Goal: Task Accomplishment & Management: Manage account settings

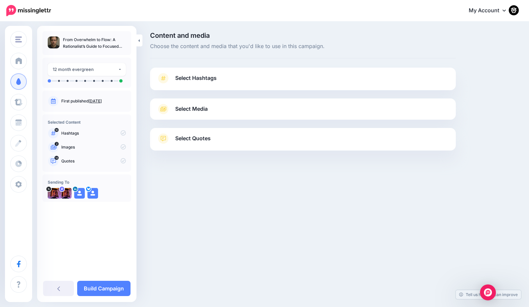
click at [192, 76] on span "Select Hashtags" at bounding box center [195, 77] width 41 height 9
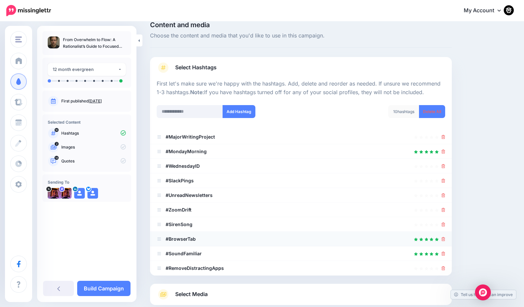
scroll to position [53, 0]
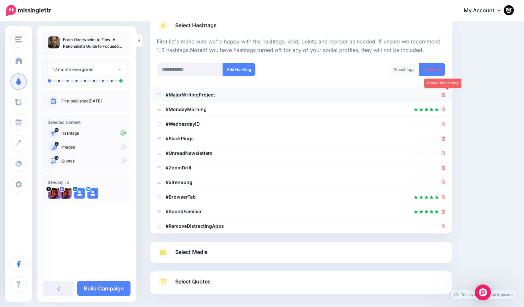
click at [445, 95] on icon at bounding box center [443, 95] width 4 height 4
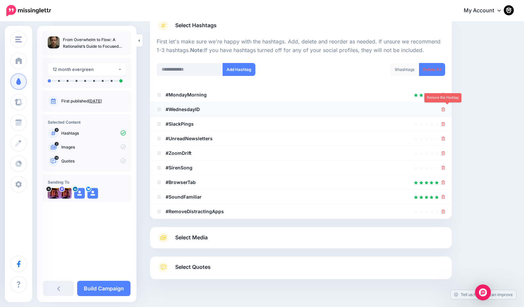
click at [445, 110] on icon at bounding box center [443, 109] width 4 height 4
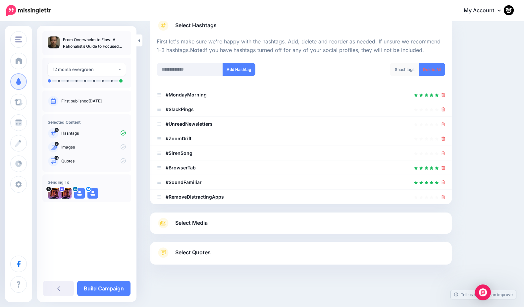
scroll to position [52, 0]
click at [445, 110] on icon at bounding box center [443, 110] width 4 height 4
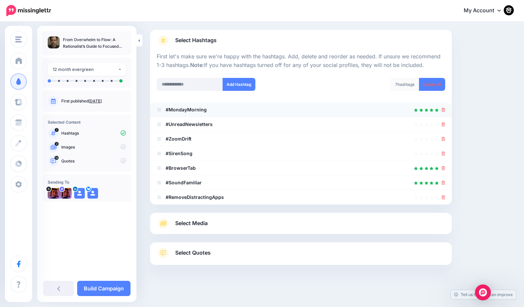
click at [445, 110] on icon at bounding box center [443, 110] width 4 height 4
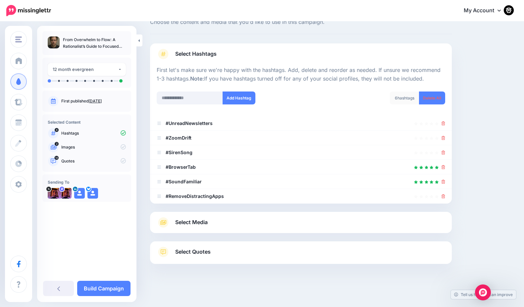
scroll to position [23, 0]
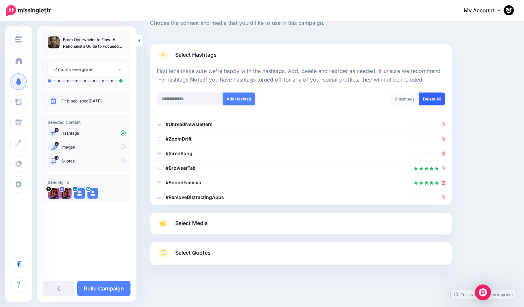
click at [432, 101] on link "Delete All" at bounding box center [432, 98] width 26 height 13
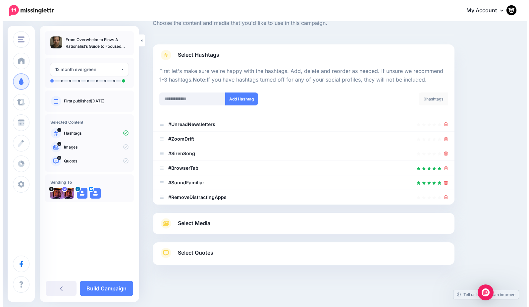
scroll to position [0, 0]
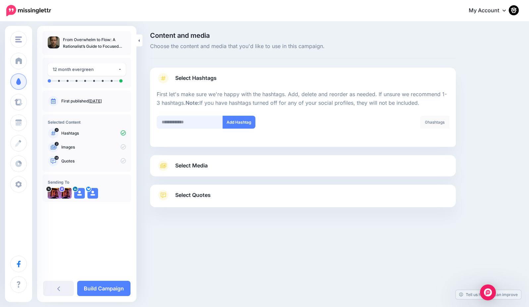
click at [169, 121] on input "text" at bounding box center [190, 122] width 66 height 13
type input "**********"
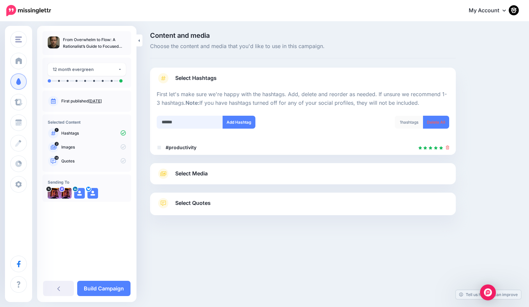
type input "*******"
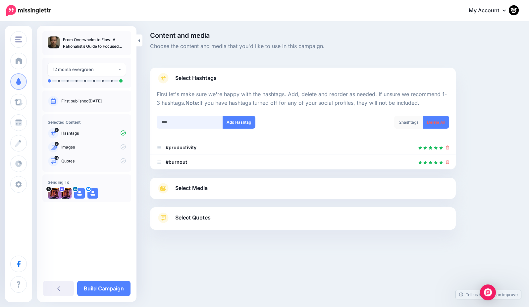
type input "****"
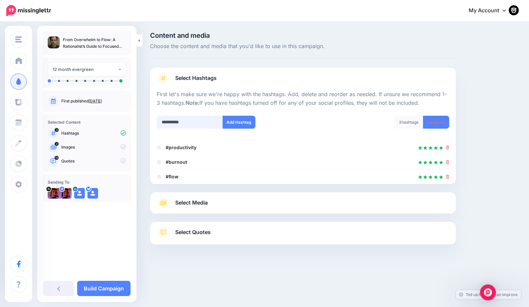
type input "**********"
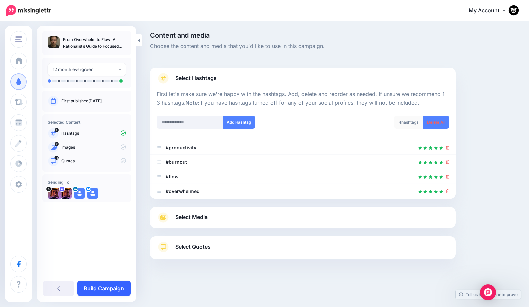
click at [107, 290] on link "Build Campaign" at bounding box center [103, 287] width 53 height 15
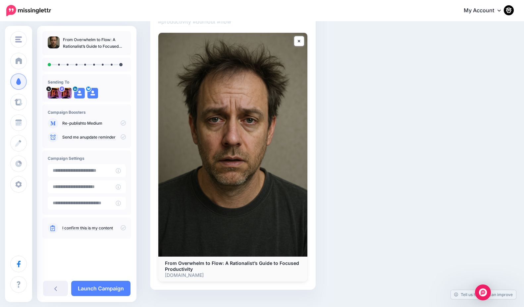
scroll to position [3, 0]
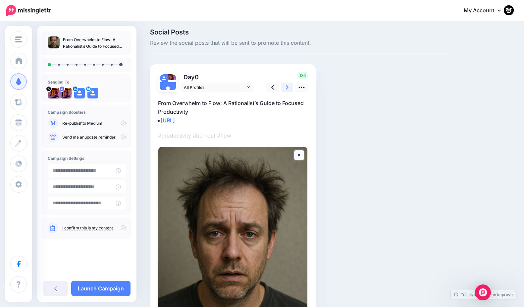
click at [286, 86] on icon at bounding box center [287, 87] width 3 height 7
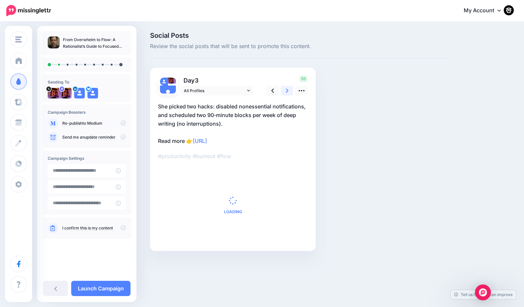
scroll to position [0, 0]
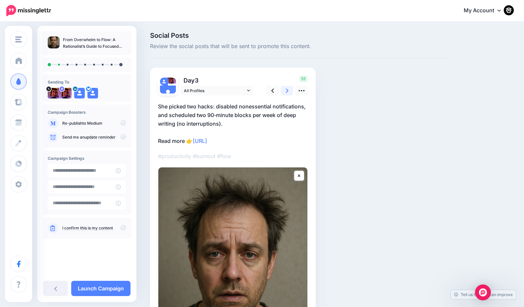
click at [286, 86] on link at bounding box center [287, 91] width 13 height 10
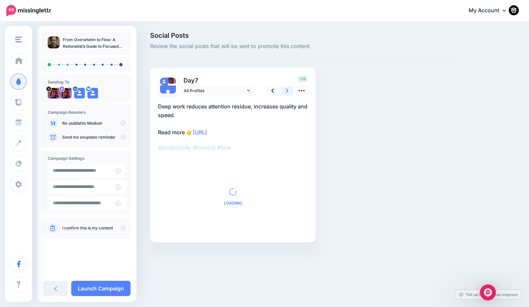
click at [286, 86] on link at bounding box center [287, 91] width 13 height 10
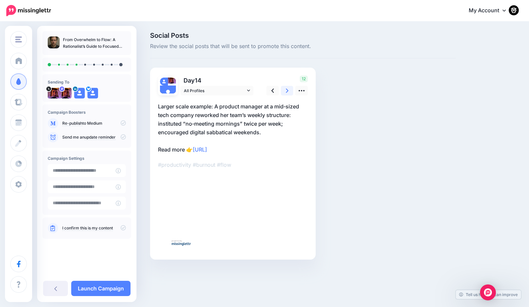
click at [286, 86] on link at bounding box center [287, 91] width 13 height 10
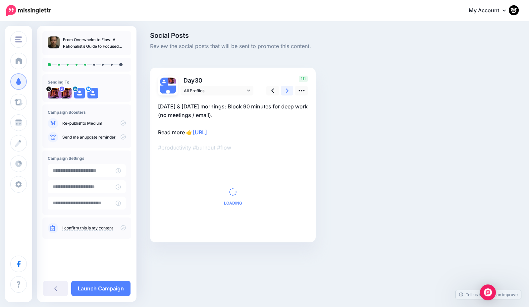
click at [286, 86] on link at bounding box center [287, 91] width 13 height 10
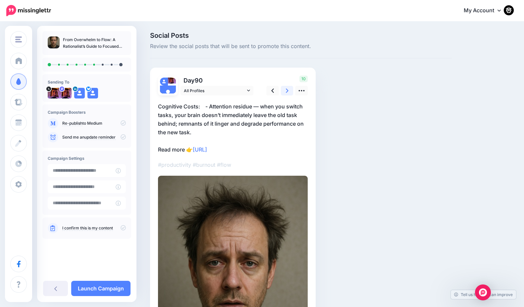
click at [286, 86] on link at bounding box center [287, 91] width 13 height 10
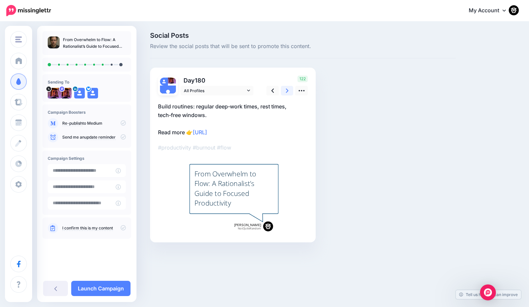
click at [286, 86] on link at bounding box center [287, 91] width 13 height 10
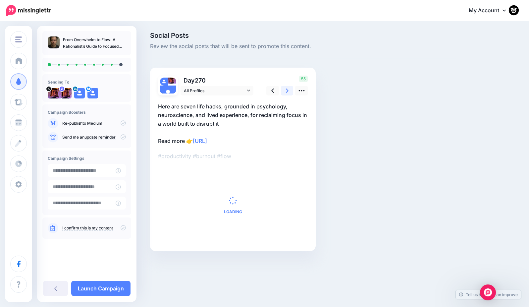
click at [286, 86] on link at bounding box center [287, 91] width 13 height 10
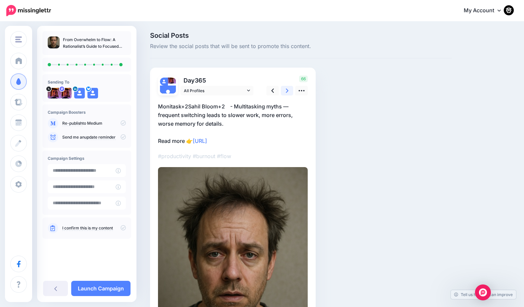
click at [286, 86] on link at bounding box center [287, 91] width 13 height 10
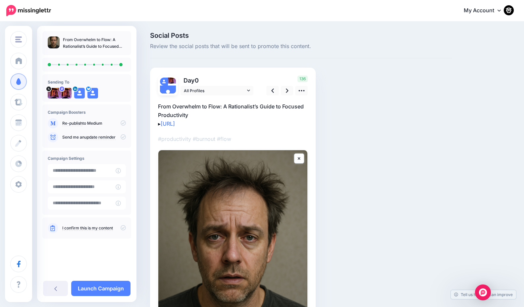
scroll to position [129, 0]
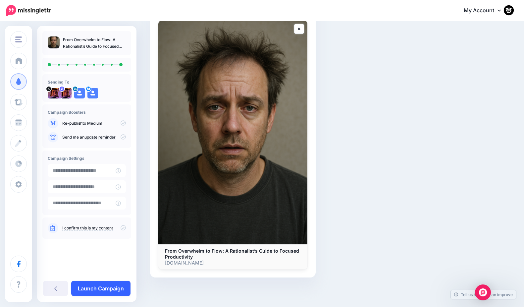
click at [98, 290] on link "Launch Campaign" at bounding box center [100, 287] width 59 height 15
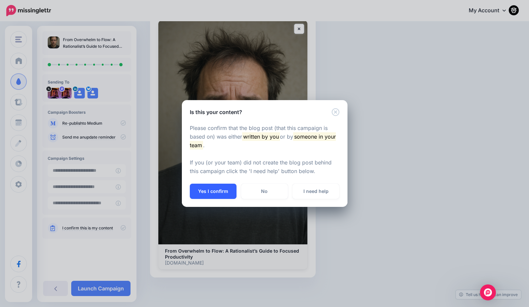
click at [209, 189] on button "Yes I confirm" at bounding box center [213, 190] width 47 height 15
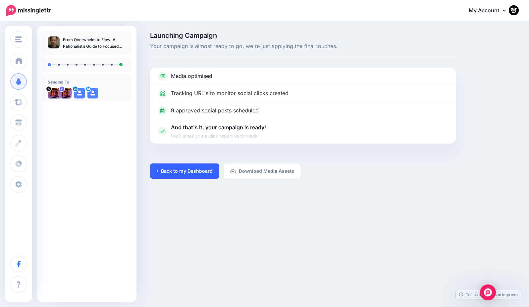
click at [185, 169] on link "Back to my Dashboard" at bounding box center [184, 170] width 69 height 15
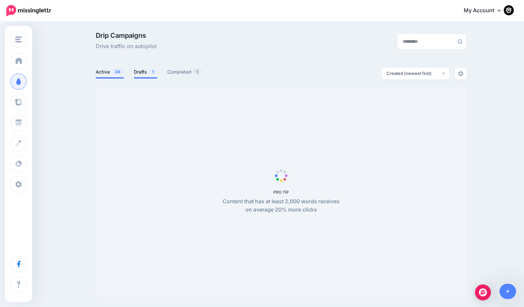
click at [144, 73] on link "Drafts 1" at bounding box center [146, 72] width 24 height 8
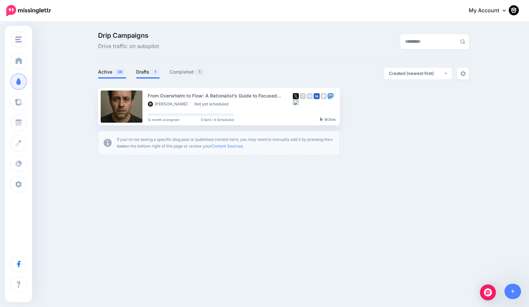
click at [104, 71] on link "Active 36" at bounding box center [112, 72] width 28 height 8
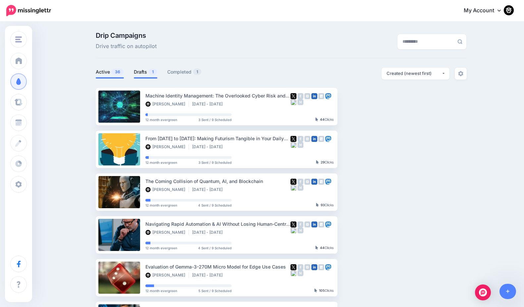
click at [140, 72] on link "Drafts 1" at bounding box center [146, 72] width 24 height 8
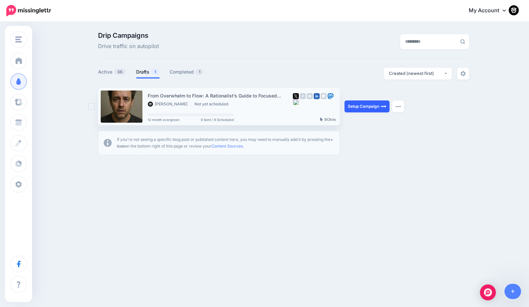
click at [369, 108] on link "Setup Campaign" at bounding box center [366, 106] width 45 height 12
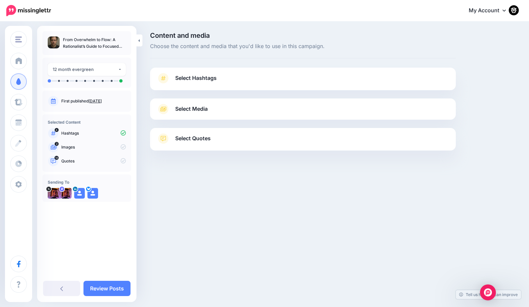
click at [203, 80] on span "Select Hashtags" at bounding box center [195, 77] width 41 height 9
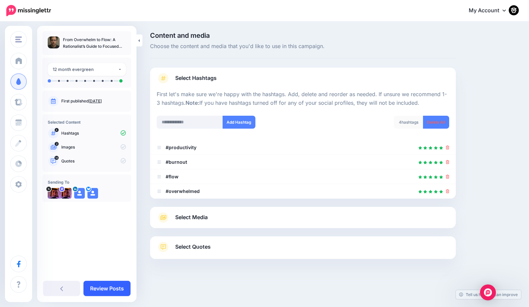
click at [107, 288] on link "Review Posts" at bounding box center [106, 287] width 47 height 15
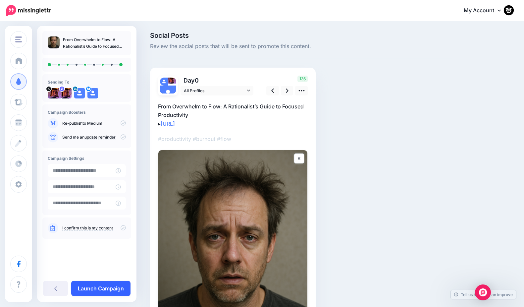
click at [101, 289] on link "Launch Campaign" at bounding box center [100, 287] width 59 height 15
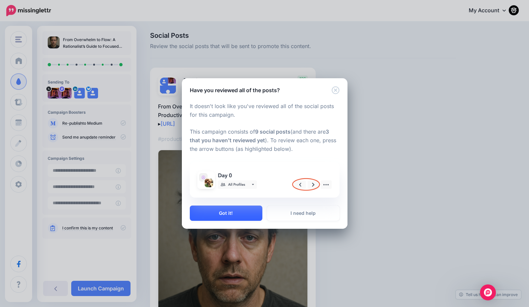
click at [226, 212] on button "Got it!" at bounding box center [226, 212] width 72 height 15
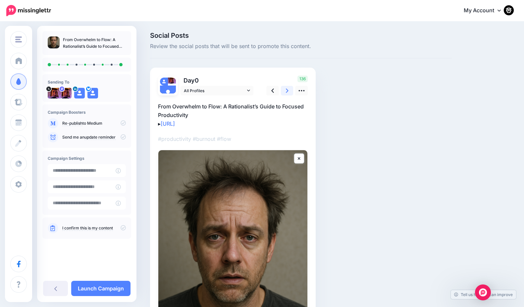
click at [286, 89] on icon at bounding box center [287, 90] width 3 height 7
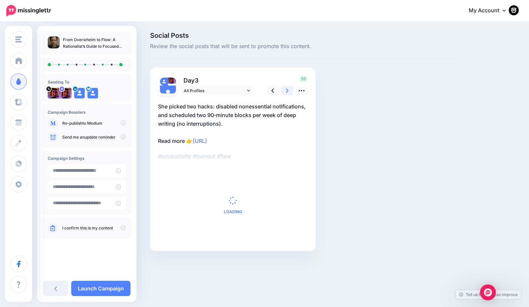
click at [286, 89] on icon at bounding box center [287, 90] width 3 height 7
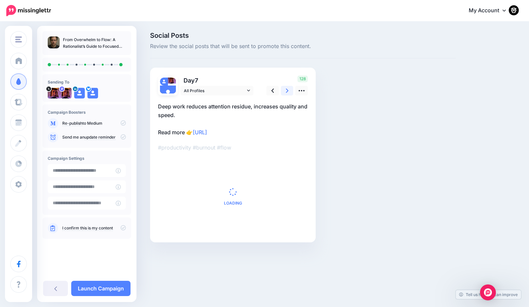
click at [286, 89] on icon at bounding box center [287, 90] width 3 height 7
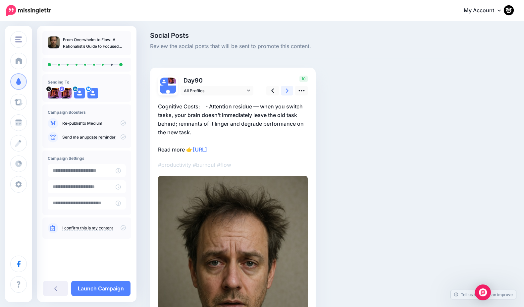
click at [286, 89] on icon at bounding box center [287, 90] width 3 height 7
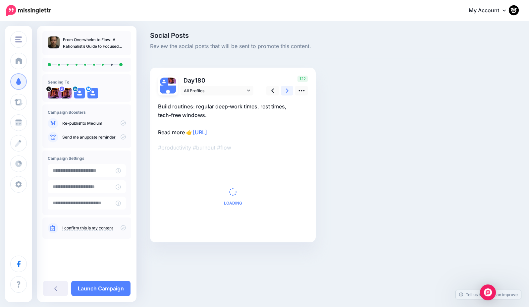
click at [286, 89] on icon at bounding box center [287, 90] width 3 height 7
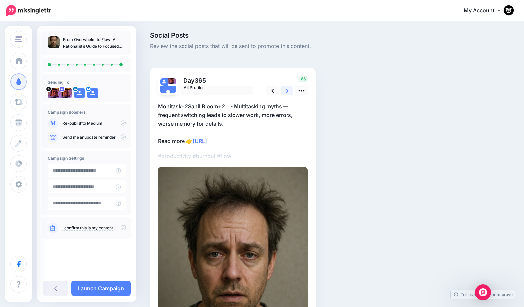
click at [286, 89] on icon at bounding box center [287, 90] width 3 height 7
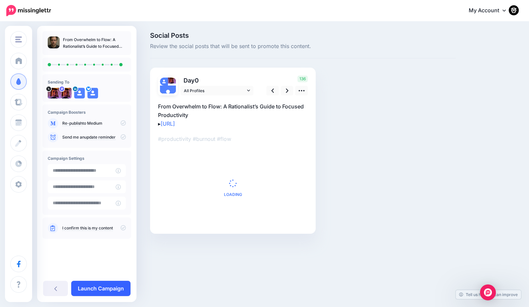
click at [113, 288] on link "Launch Campaign" at bounding box center [100, 287] width 59 height 15
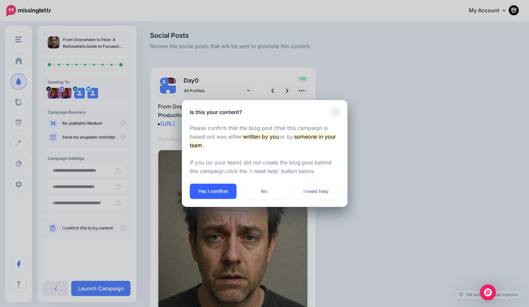
click at [210, 187] on button "Yes I confirm" at bounding box center [213, 190] width 47 height 15
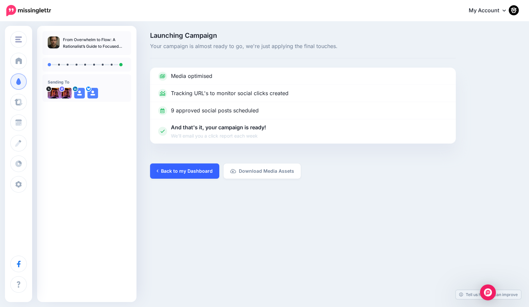
click at [185, 169] on link "Back to my Dashboard" at bounding box center [184, 170] width 69 height 15
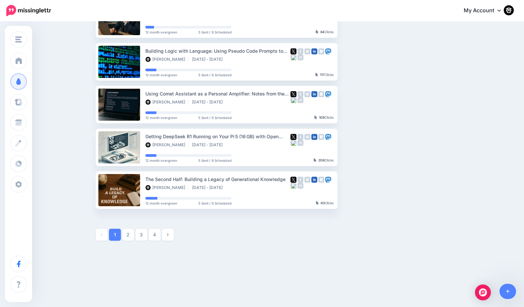
scroll to position [45, 0]
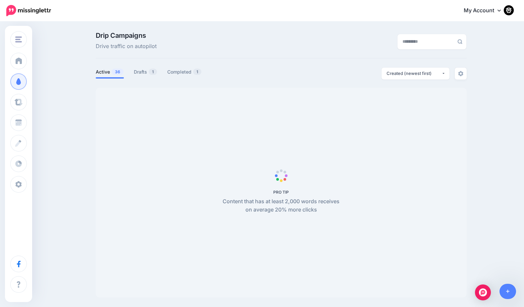
scroll to position [45, 0]
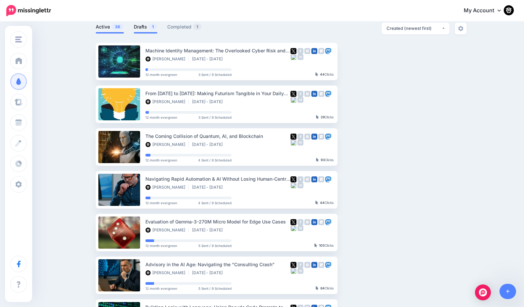
click at [146, 29] on link "Drafts 1" at bounding box center [146, 27] width 24 height 8
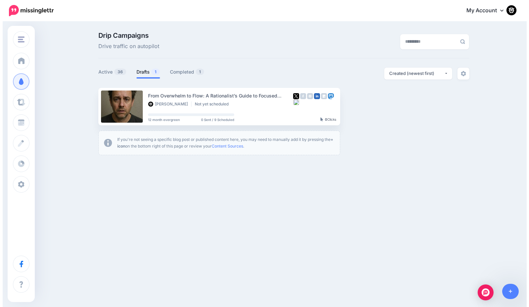
scroll to position [0, 0]
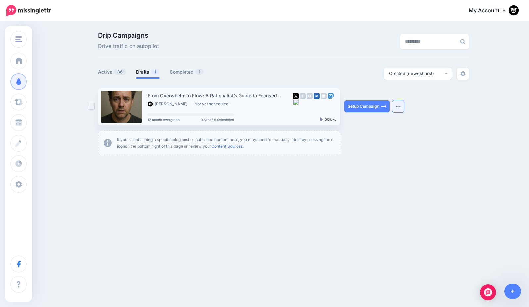
click at [400, 108] on button "button" at bounding box center [398, 106] width 12 height 12
click at [461, 203] on div "NotQuiteRandom State of Security Medium NotQuiteRandom Add Workspace Dashboard …" at bounding box center [264, 121] width 529 height 199
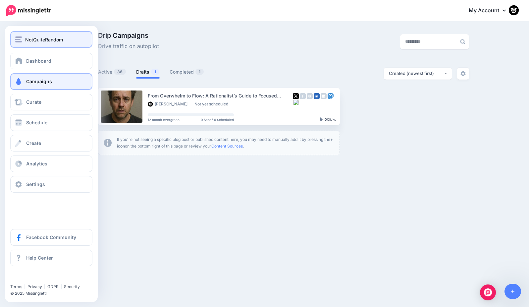
click at [36, 37] on span "NotQuiteRandom" at bounding box center [44, 40] width 38 height 8
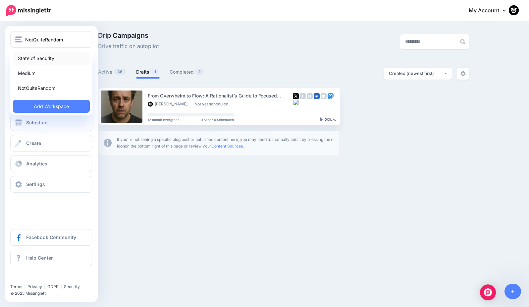
click at [37, 54] on link "State of Security" at bounding box center [51, 58] width 77 height 13
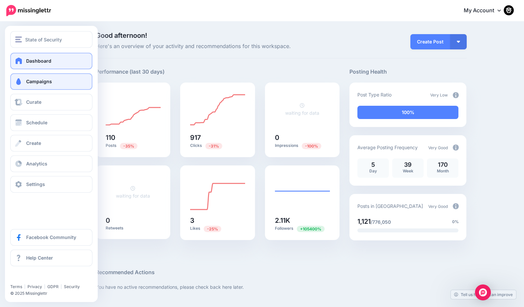
click at [17, 83] on span at bounding box center [18, 81] width 9 height 7
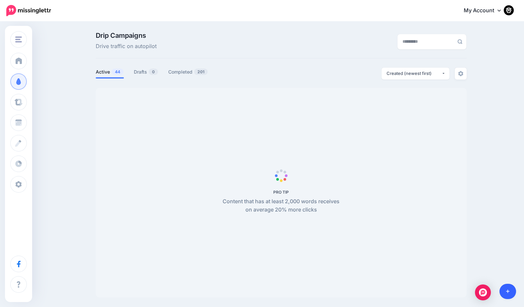
click at [506, 288] on link at bounding box center [507, 290] width 17 height 15
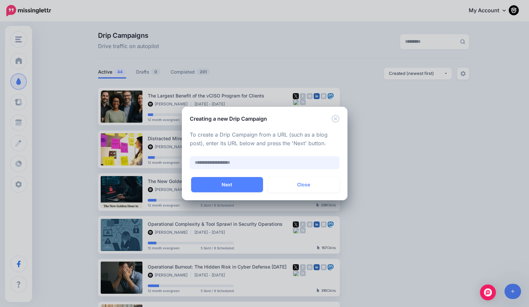
paste input "**********"
type input "**********"
click at [233, 187] on button "Next" at bounding box center [227, 184] width 72 height 15
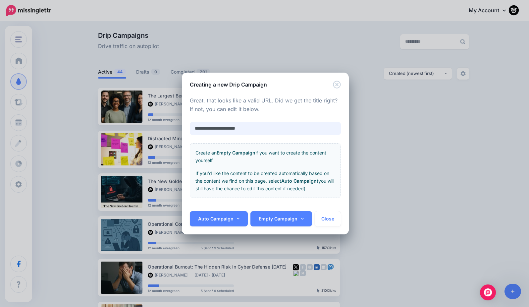
drag, startPoint x: 253, startPoint y: 128, endPoint x: 181, endPoint y: 117, distance: 73.1
click at [181, 117] on div "**********" at bounding box center [264, 153] width 529 height 307
paste input "**********"
type input "**********"
click at [217, 220] on link "Auto Campaign" at bounding box center [219, 218] width 58 height 15
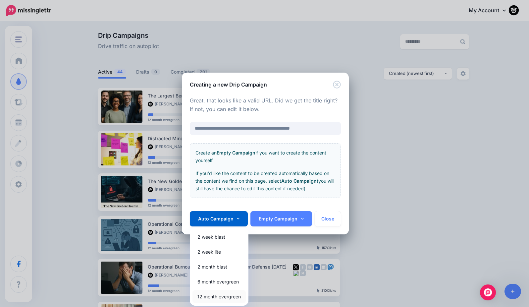
click at [219, 296] on link "12 month evergreen" at bounding box center [218, 296] width 53 height 13
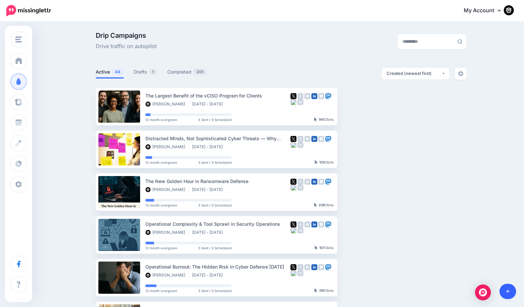
click at [505, 292] on link at bounding box center [507, 290] width 17 height 15
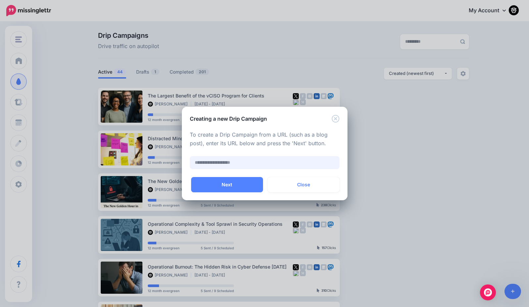
paste input "**********"
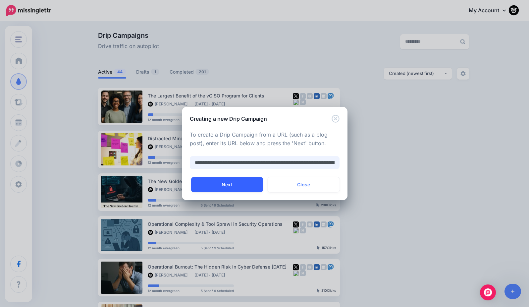
type input "**********"
click at [234, 184] on button "Next" at bounding box center [227, 184] width 72 height 15
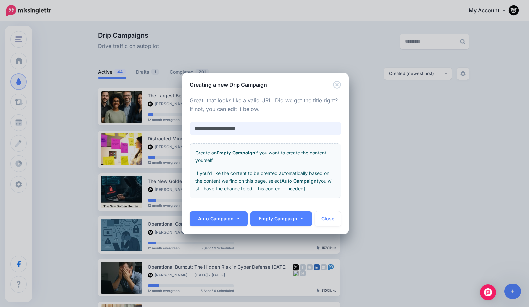
drag, startPoint x: 257, startPoint y: 128, endPoint x: 150, endPoint y: 123, distance: 107.4
click at [150, 123] on div "**********" at bounding box center [264, 153] width 529 height 307
paste input "**********"
type input "**********"
click at [215, 218] on link "Auto Campaign" at bounding box center [219, 218] width 58 height 15
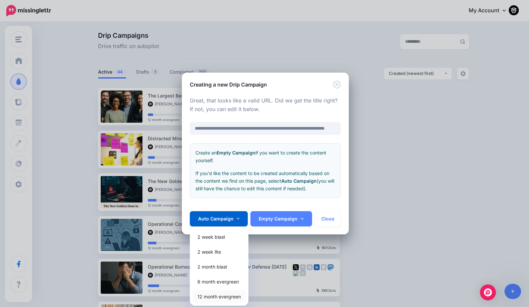
click at [213, 299] on link "12 month evergreen" at bounding box center [218, 296] width 53 height 13
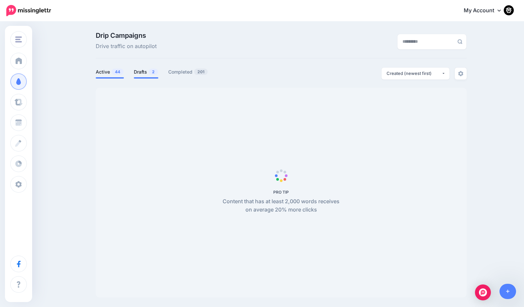
click at [147, 74] on link "Drafts 2" at bounding box center [146, 72] width 24 height 8
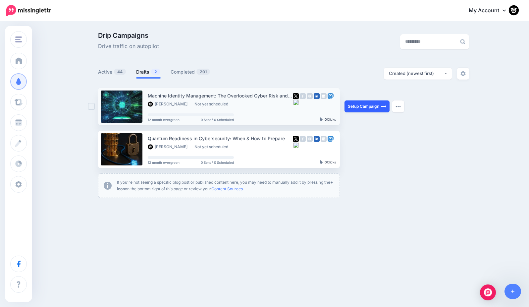
click at [367, 109] on link "Setup Campaign" at bounding box center [366, 106] width 45 height 12
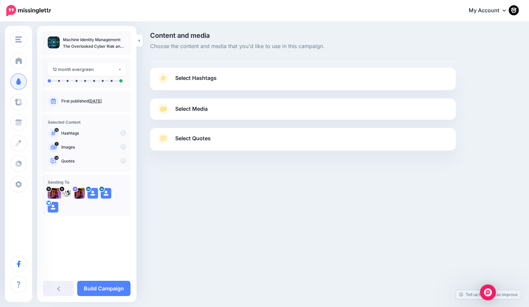
click at [185, 70] on div "Select Hashtags First let's make sure we're happy with the hashtags. Add, delet…" at bounding box center [303, 79] width 306 height 23
click at [189, 82] on span "Select Hashtags" at bounding box center [195, 77] width 41 height 9
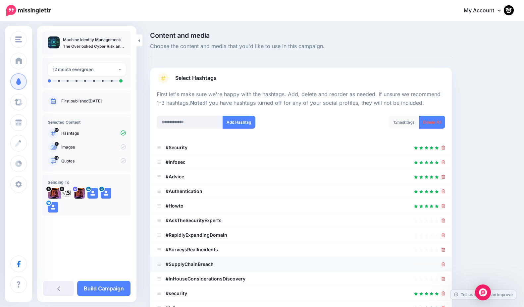
scroll to position [64, 0]
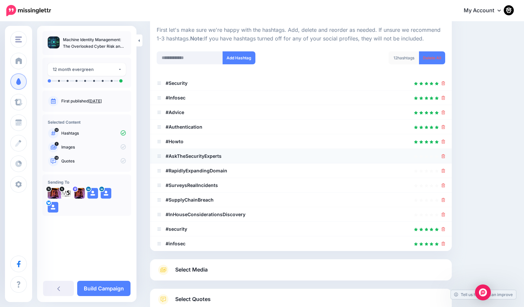
click at [449, 155] on li "#AskTheSecurityExperts" at bounding box center [301, 156] width 302 height 15
click at [445, 155] on icon at bounding box center [443, 156] width 4 height 4
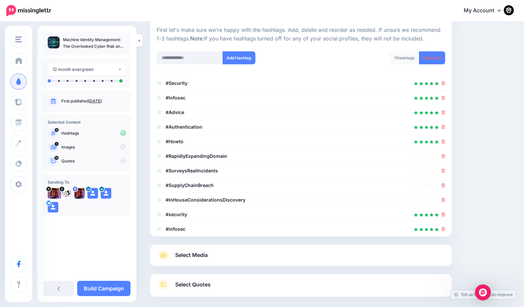
click at [445, 155] on icon at bounding box center [443, 156] width 4 height 4
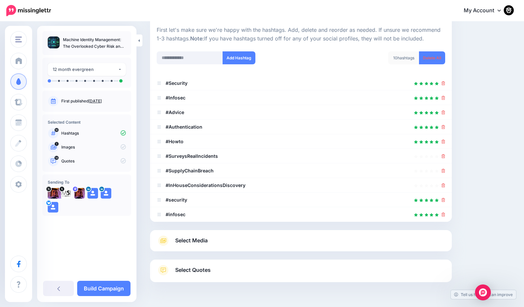
click at [445, 155] on icon at bounding box center [443, 156] width 4 height 4
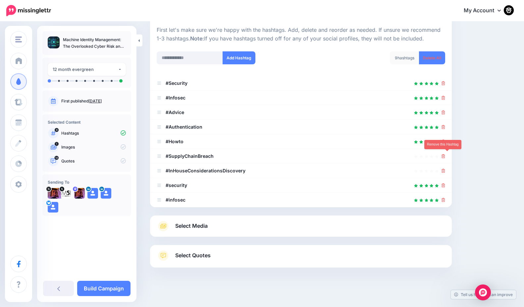
click at [445, 155] on icon at bounding box center [443, 156] width 4 height 4
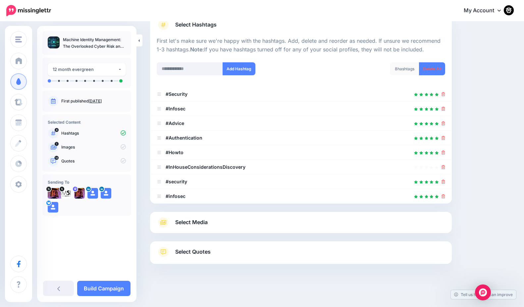
scroll to position [52, 0]
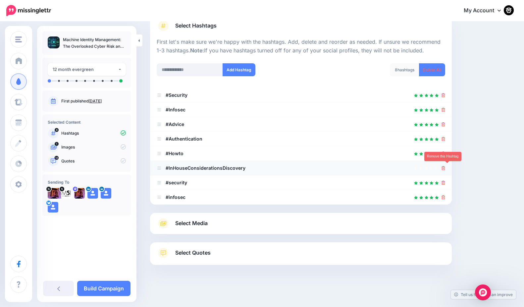
click at [445, 168] on icon at bounding box center [443, 168] width 4 height 4
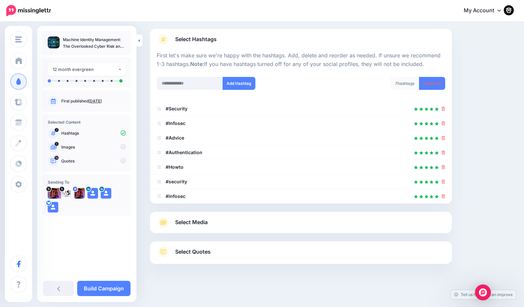
scroll to position [38, 0]
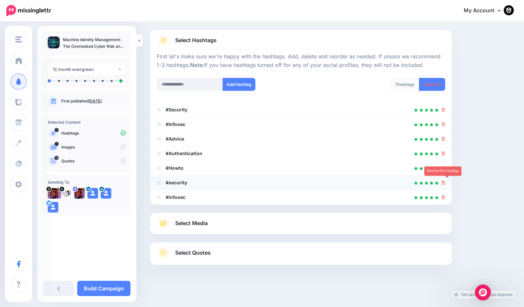
click at [445, 181] on icon at bounding box center [443, 182] width 4 height 4
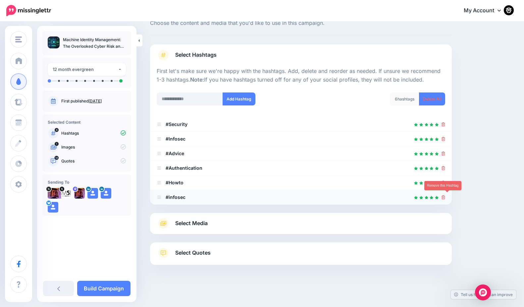
click at [445, 196] on icon at bounding box center [443, 197] width 4 height 4
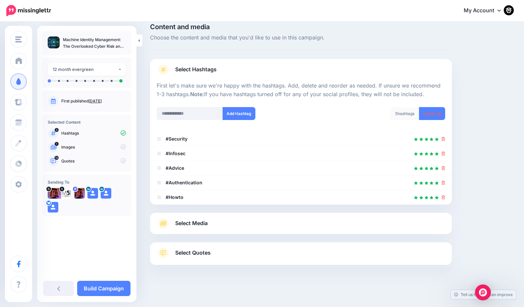
scroll to position [0, 0]
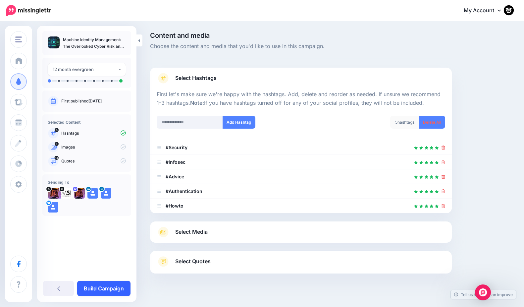
click at [105, 288] on link "Build Campaign" at bounding box center [103, 287] width 53 height 15
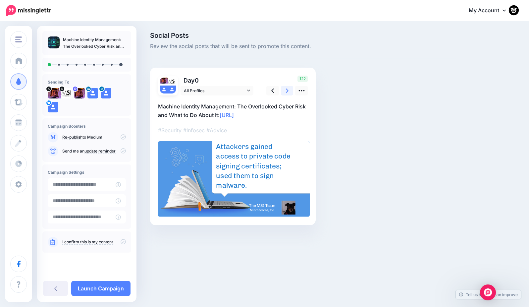
click at [284, 90] on link at bounding box center [287, 91] width 13 height 10
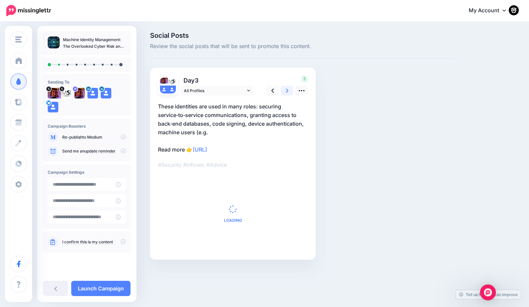
click at [284, 90] on link at bounding box center [287, 91] width 13 height 10
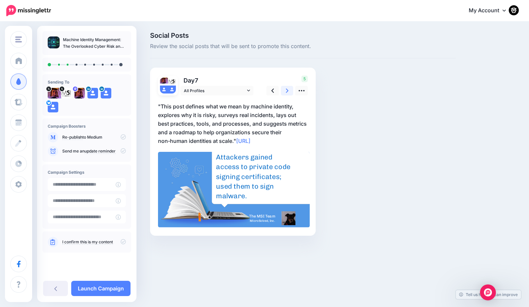
click at [284, 90] on link at bounding box center [287, 91] width 13 height 10
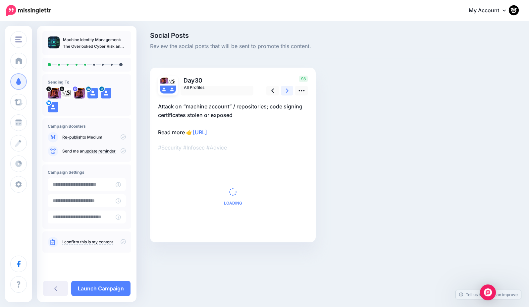
click at [284, 90] on link at bounding box center [287, 91] width 13 height 10
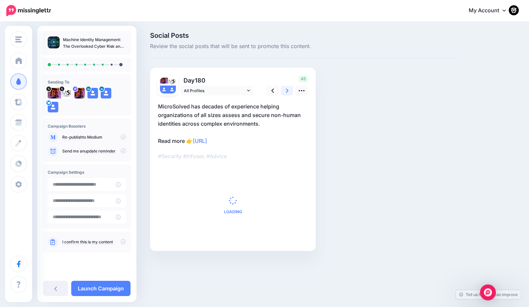
click at [284, 90] on link at bounding box center [287, 91] width 13 height 10
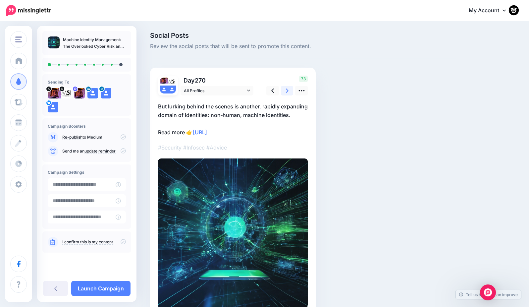
click at [284, 90] on link at bounding box center [287, 91] width 13 height 10
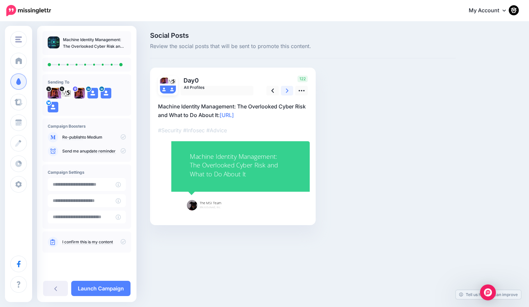
click at [284, 90] on link at bounding box center [287, 91] width 13 height 10
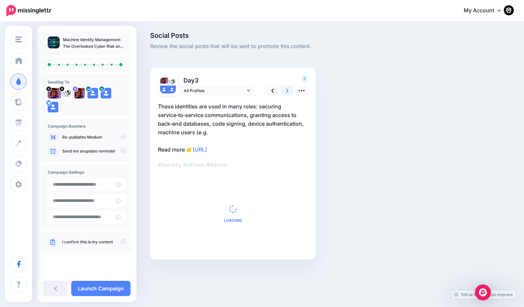
click at [284, 90] on link at bounding box center [287, 91] width 13 height 10
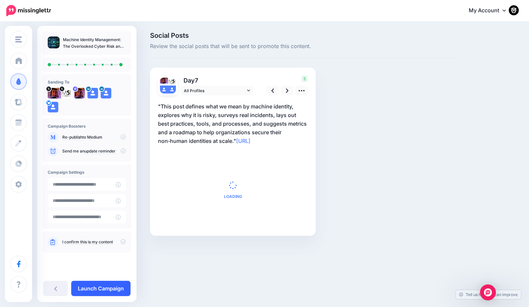
click at [88, 286] on link "Launch Campaign" at bounding box center [100, 287] width 59 height 15
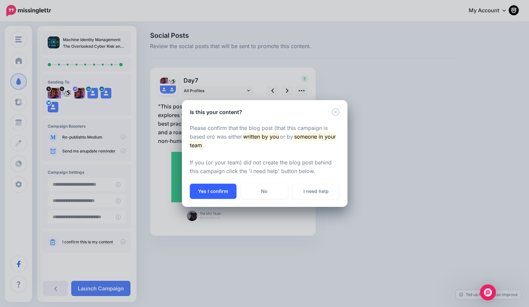
click at [207, 185] on button "Yes I confirm" at bounding box center [213, 190] width 47 height 15
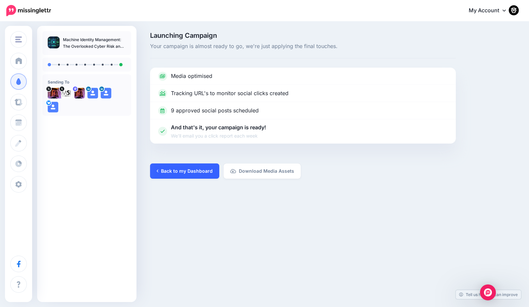
click at [174, 170] on link "Back to my Dashboard" at bounding box center [184, 170] width 69 height 15
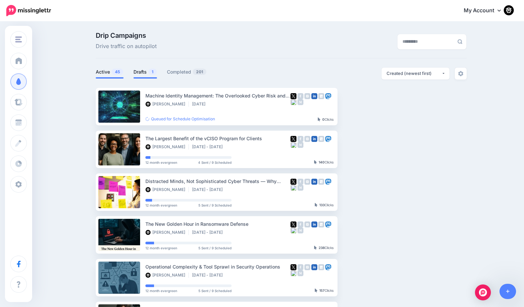
click at [144, 72] on link "Drafts 1" at bounding box center [145, 72] width 24 height 8
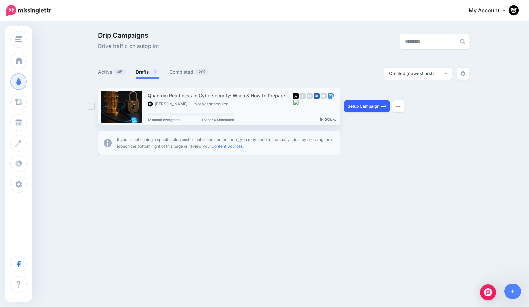
click at [366, 110] on link "Setup Campaign" at bounding box center [366, 106] width 45 height 12
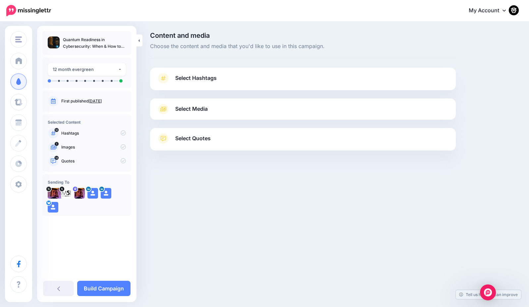
click at [189, 77] on span "Select Hashtags" at bounding box center [195, 77] width 41 height 9
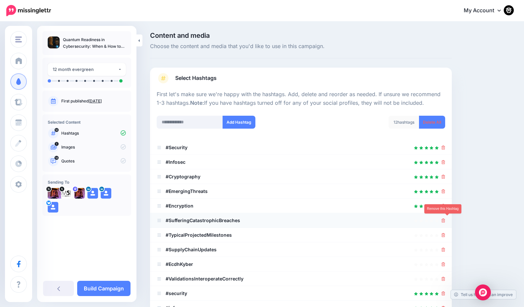
click at [445, 219] on icon at bounding box center [443, 220] width 4 height 4
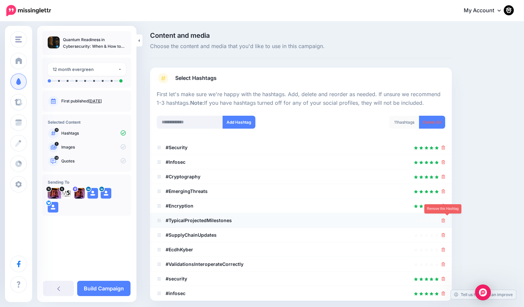
click at [445, 218] on icon at bounding box center [443, 220] width 4 height 4
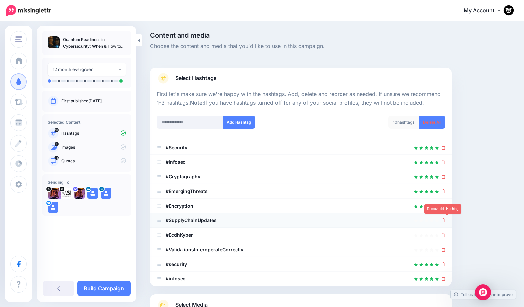
click at [445, 221] on icon at bounding box center [443, 220] width 4 height 4
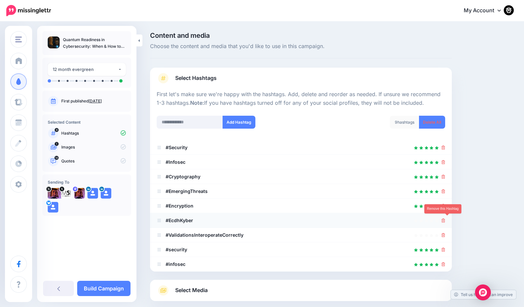
click at [445, 219] on icon at bounding box center [443, 220] width 4 height 4
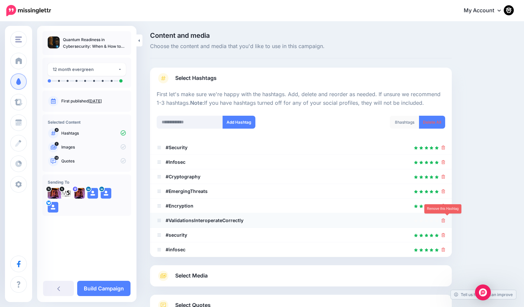
click at [445, 219] on icon at bounding box center [443, 220] width 4 height 4
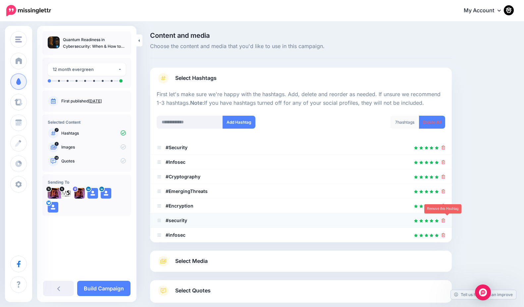
click at [445, 221] on icon at bounding box center [443, 220] width 4 height 4
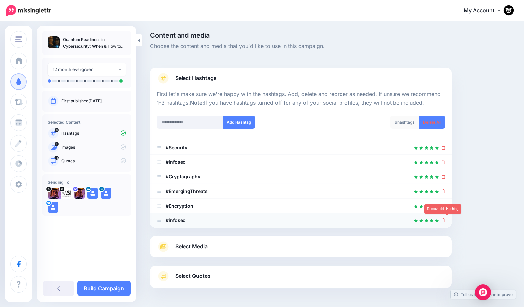
click at [445, 220] on icon at bounding box center [443, 220] width 4 height 4
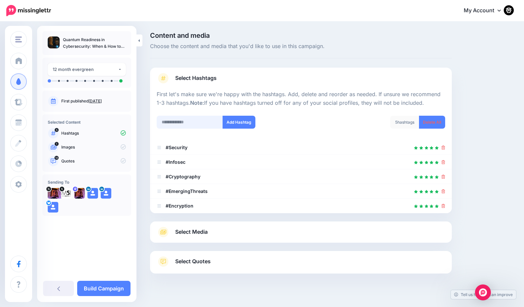
click at [176, 124] on input "text" at bounding box center [190, 122] width 66 height 13
type input "*******"
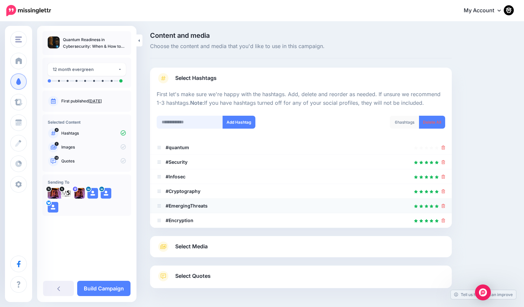
scroll to position [23, 0]
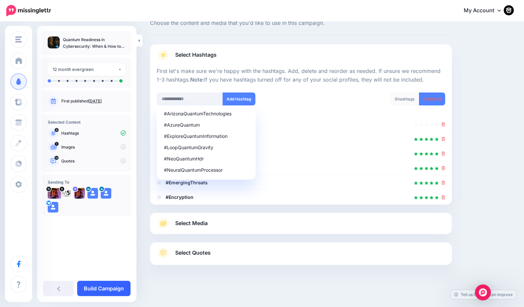
click at [106, 287] on link "Build Campaign" at bounding box center [103, 287] width 53 height 15
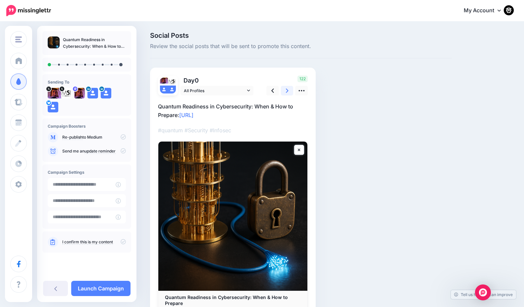
click at [285, 89] on link at bounding box center [287, 91] width 13 height 10
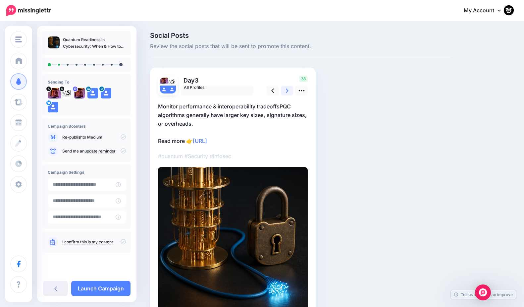
click at [285, 89] on link at bounding box center [287, 91] width 13 height 10
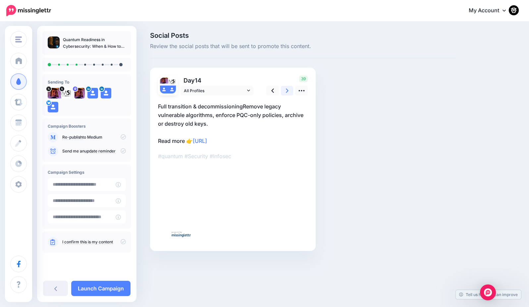
click at [285, 89] on link at bounding box center [287, 91] width 13 height 10
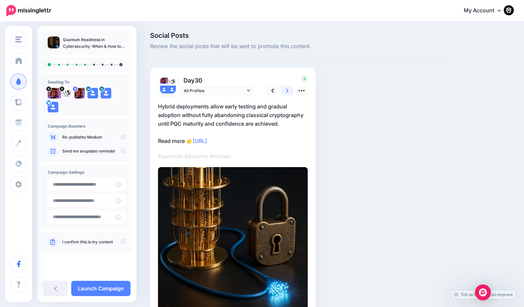
click at [285, 89] on link at bounding box center [287, 91] width 13 height 10
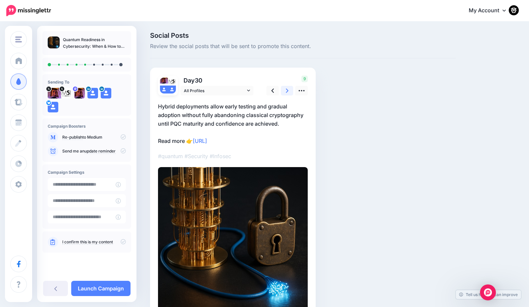
click at [285, 89] on link at bounding box center [287, 91] width 13 height 10
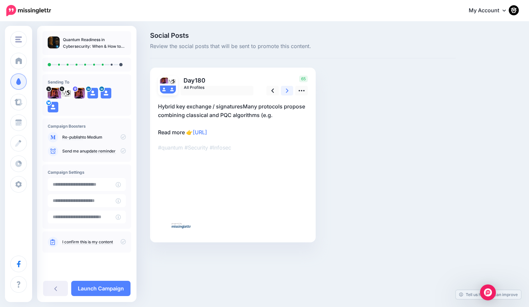
click at [285, 89] on link at bounding box center [287, 91] width 13 height 10
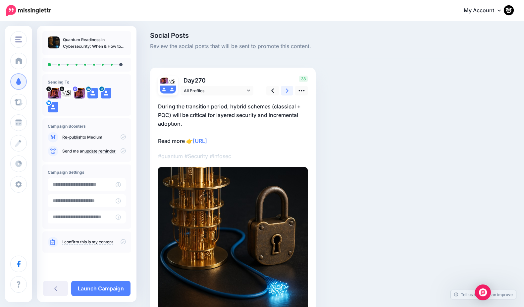
click at [285, 89] on link at bounding box center [287, 91] width 13 height 10
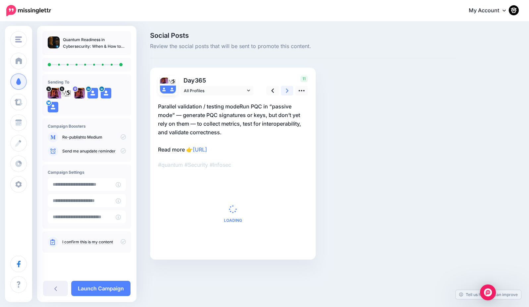
click at [285, 89] on link at bounding box center [287, 91] width 13 height 10
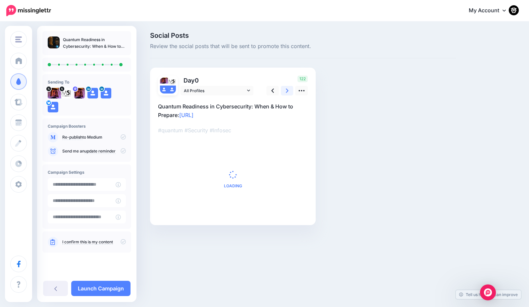
click at [285, 89] on link at bounding box center [287, 91] width 13 height 10
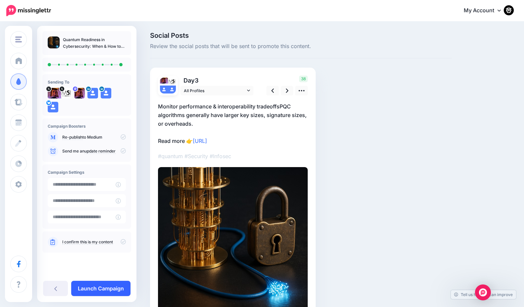
click at [104, 282] on link "Launch Campaign" at bounding box center [100, 287] width 59 height 15
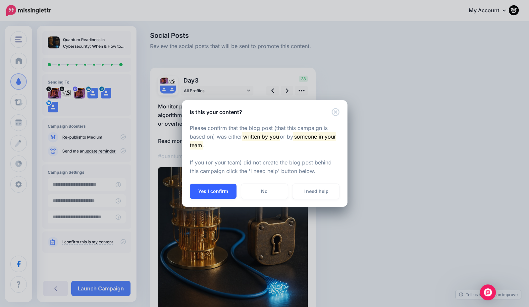
click at [214, 192] on button "Yes I confirm" at bounding box center [213, 190] width 47 height 15
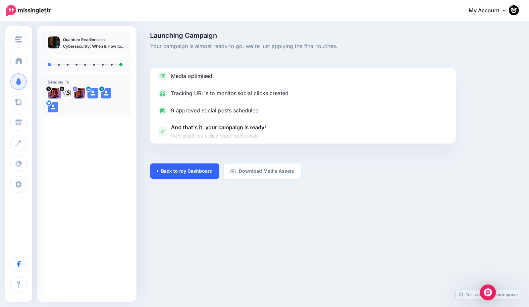
click at [184, 169] on link "Back to my Dashboard" at bounding box center [184, 170] width 69 height 15
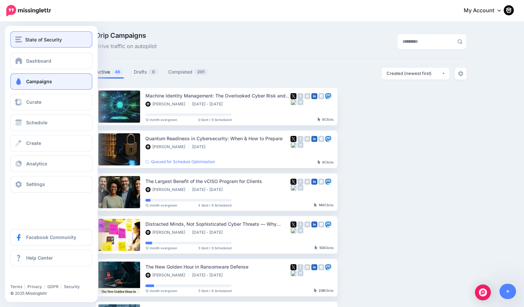
click at [23, 33] on button "State of Security" at bounding box center [51, 39] width 82 height 17
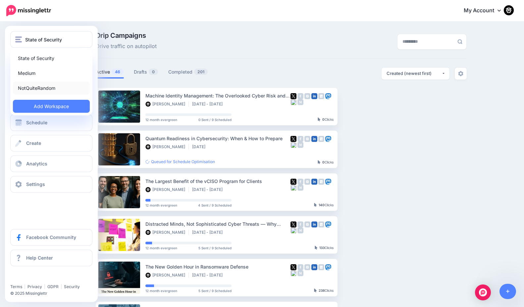
click at [29, 90] on link "NotQuiteRandom" at bounding box center [51, 87] width 77 height 13
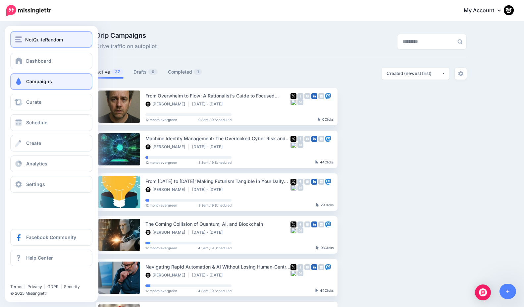
click at [20, 42] on img "button" at bounding box center [18, 39] width 7 height 6
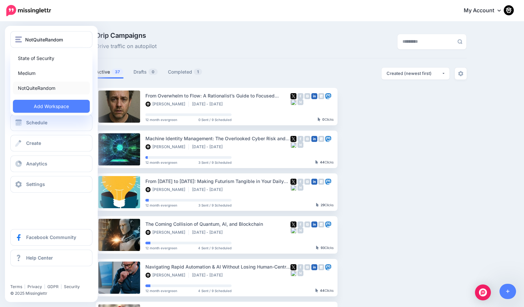
click at [19, 87] on link "NotQuiteRandom" at bounding box center [51, 87] width 77 height 13
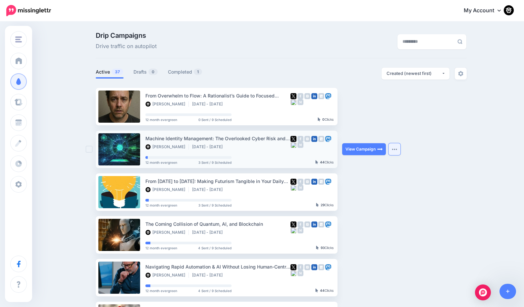
click at [399, 151] on button "button" at bounding box center [394, 149] width 12 height 12
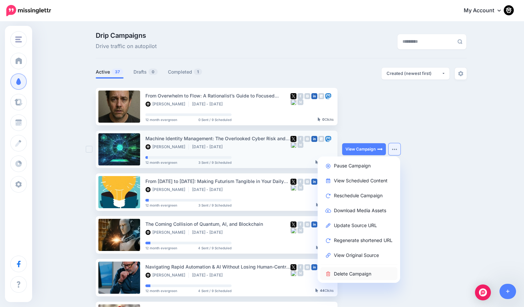
click at [365, 274] on link "Delete Campaign" at bounding box center [358, 273] width 77 height 13
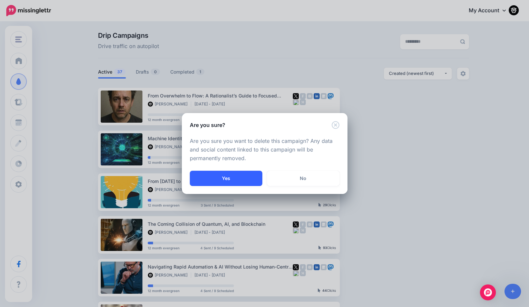
click at [230, 177] on button "Yes" at bounding box center [226, 177] width 72 height 15
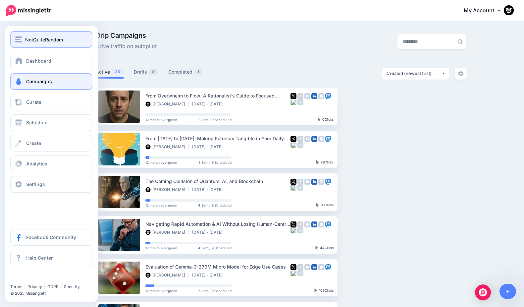
click at [32, 44] on button "NotQuiteRandom" at bounding box center [51, 39] width 82 height 17
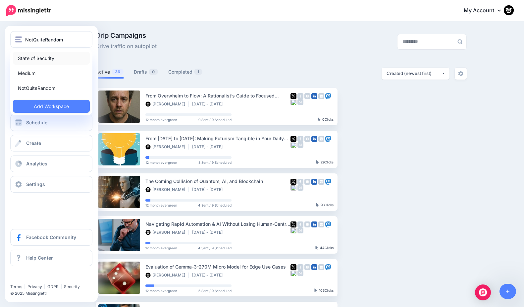
click at [29, 58] on link "State of Security" at bounding box center [51, 58] width 77 height 13
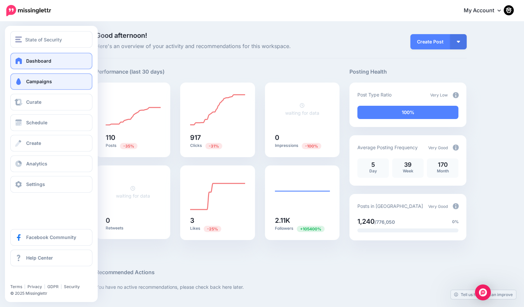
click at [28, 84] on span "Campaigns" at bounding box center [39, 81] width 26 height 6
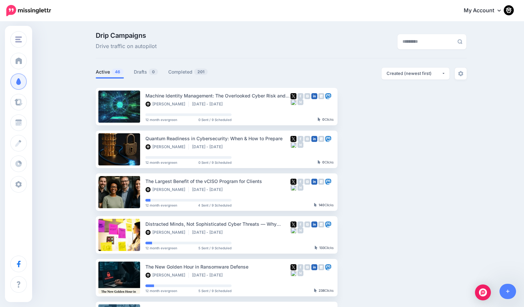
click at [266, 56] on div "Drip Campaigns Drive traffic on autopilot" at bounding box center [281, 45] width 371 height 26
